Goal: Navigation & Orientation: Find specific page/section

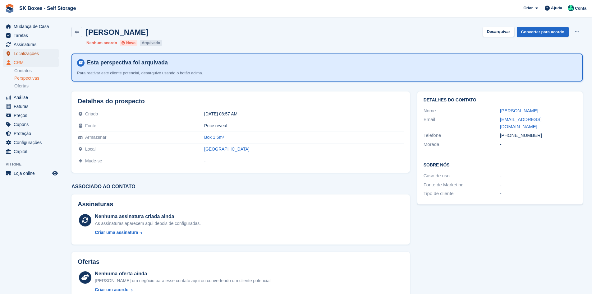
click at [16, 50] on span "Localizações" at bounding box center [32, 53] width 37 height 9
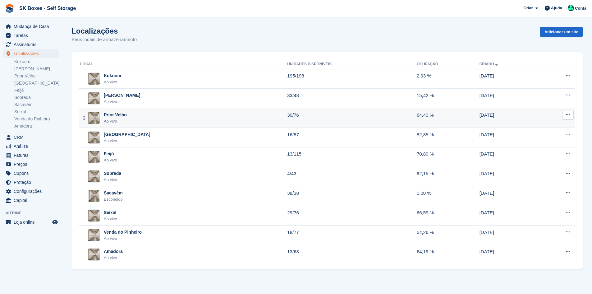
click at [102, 113] on div "Prior Velho Ao vivo" at bounding box center [183, 118] width 207 height 13
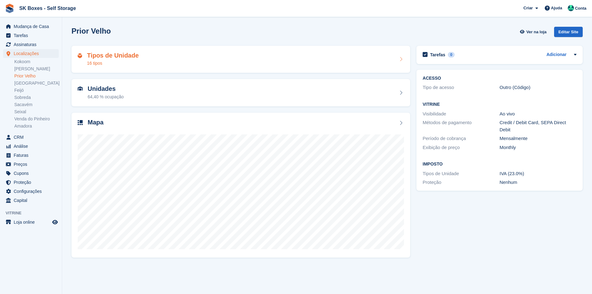
click at [132, 60] on div "Tipos de Unidade 16 tipos" at bounding box center [113, 59] width 52 height 15
